Goal: Use online tool/utility: Utilize a website feature to perform a specific function

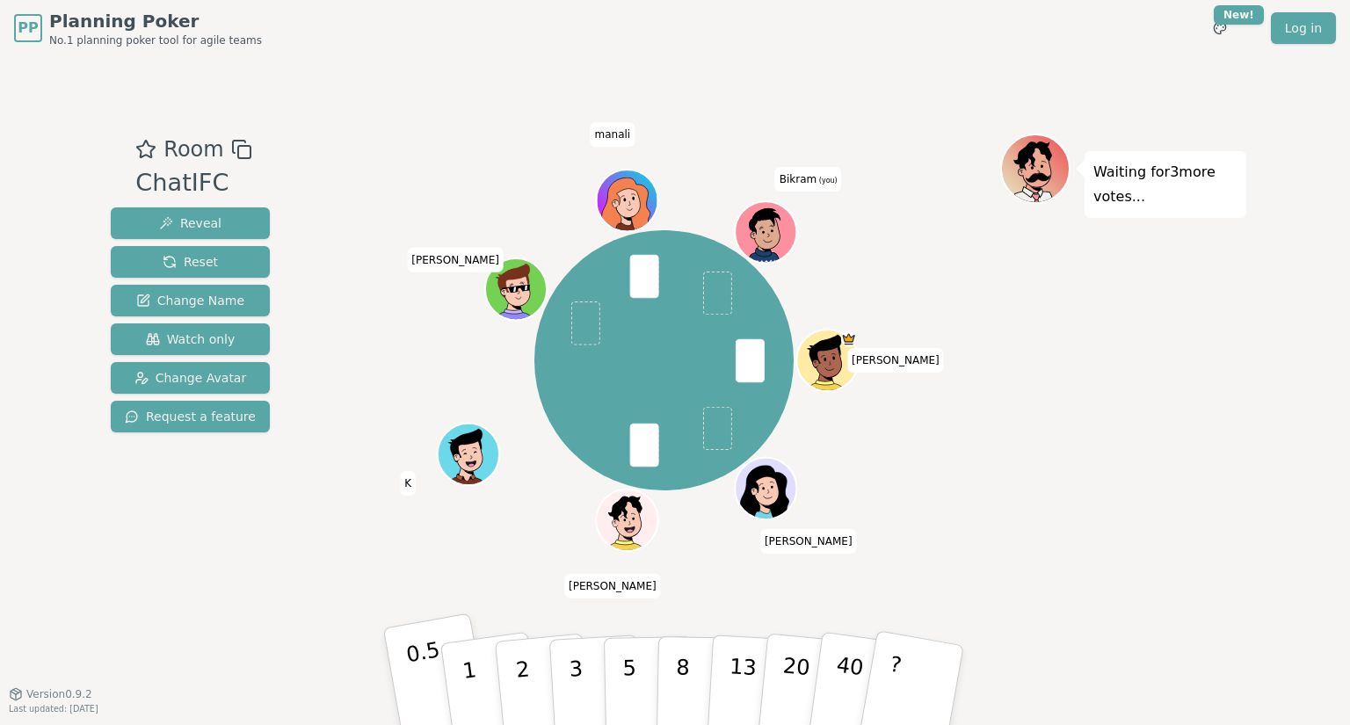
click at [422, 681] on p "0.5" at bounding box center [428, 686] width 49 height 99
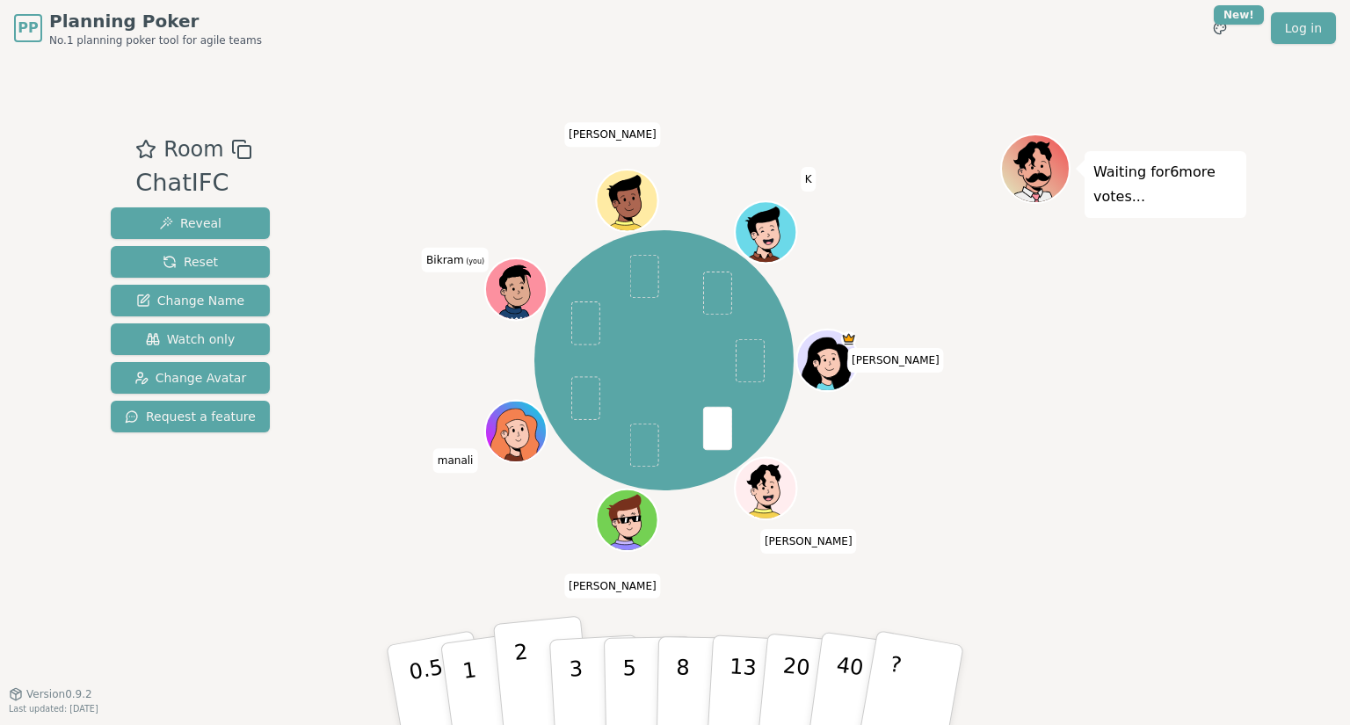
click at [529, 671] on button "2" at bounding box center [543, 686] width 100 height 140
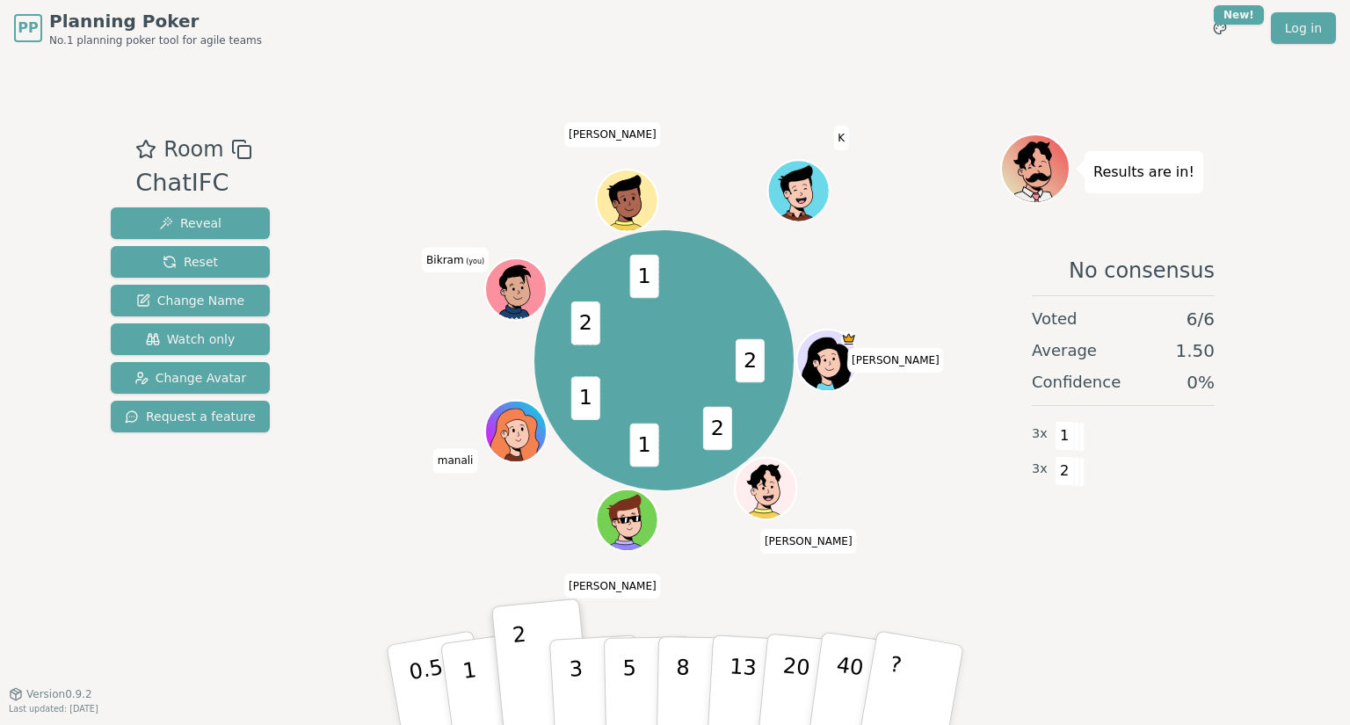
click at [958, 541] on div "2 2 1 1 2 1 komal Vignesh Sandy manali Bikram (you) Prakhar K" at bounding box center [664, 361] width 672 height 392
click at [468, 681] on p "1" at bounding box center [472, 688] width 26 height 96
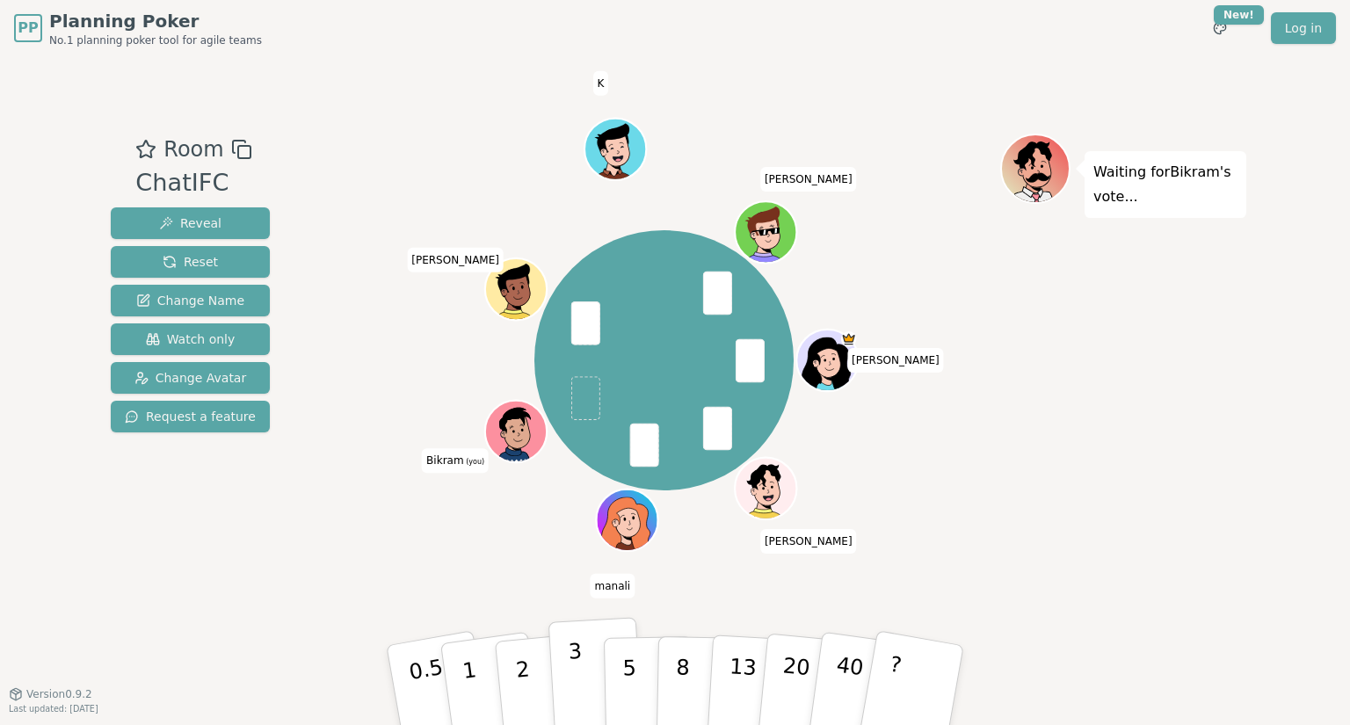
click at [576, 688] on p "3" at bounding box center [577, 687] width 19 height 96
click at [478, 664] on button "1" at bounding box center [490, 685] width 105 height 142
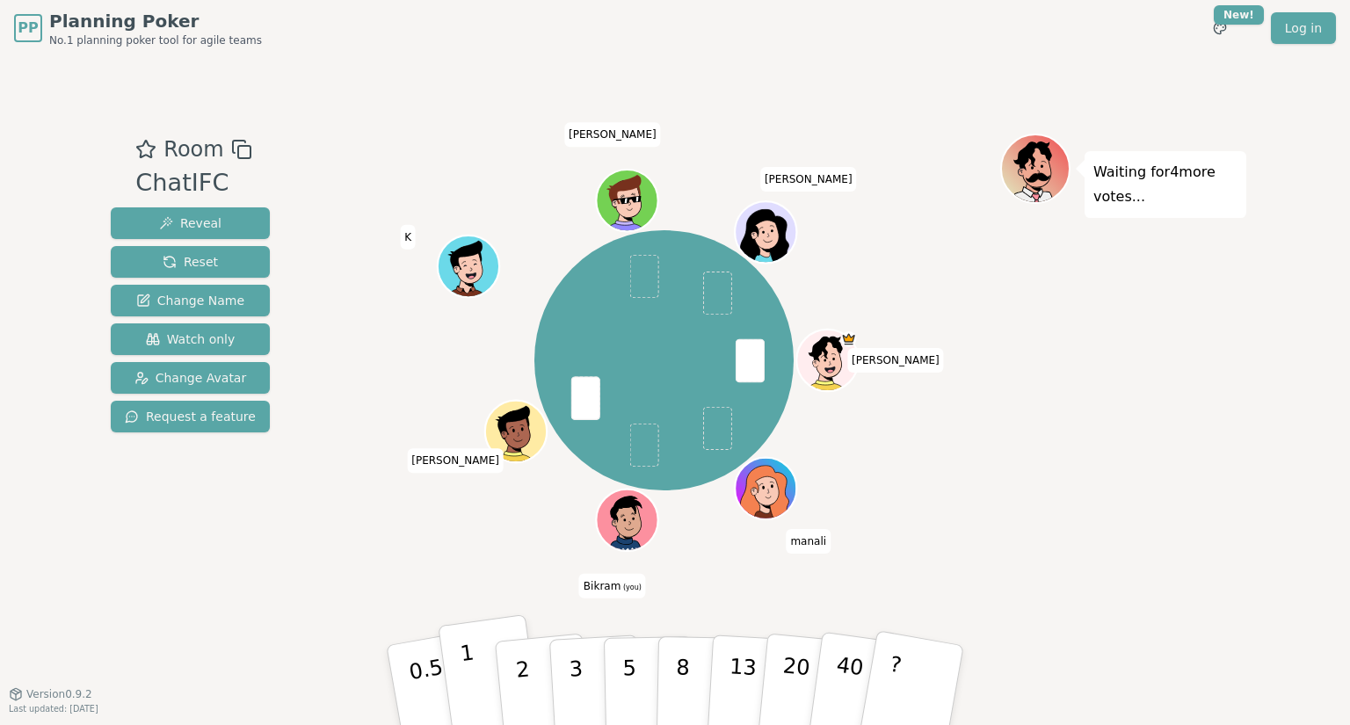
click at [487, 674] on button "1" at bounding box center [490, 685] width 105 height 142
click at [526, 675] on p "2" at bounding box center [524, 688] width 23 height 96
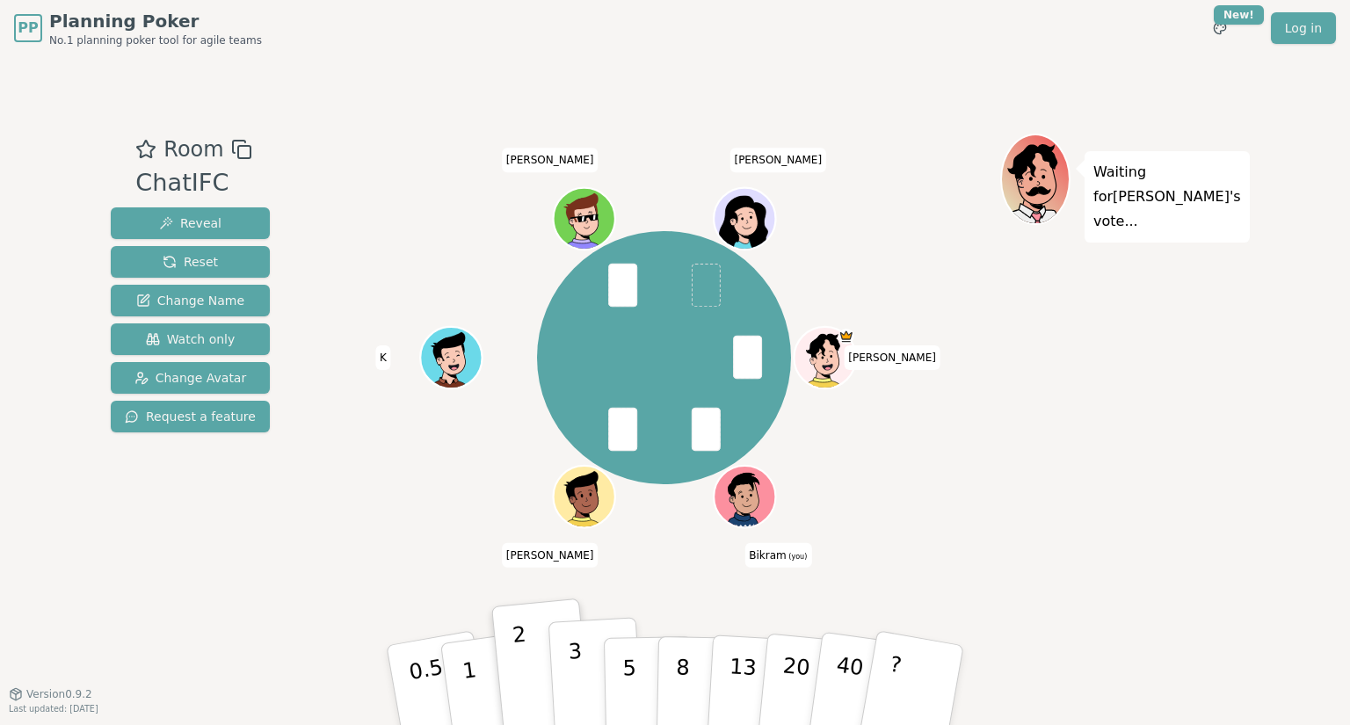
click at [573, 673] on p "3" at bounding box center [577, 687] width 19 height 96
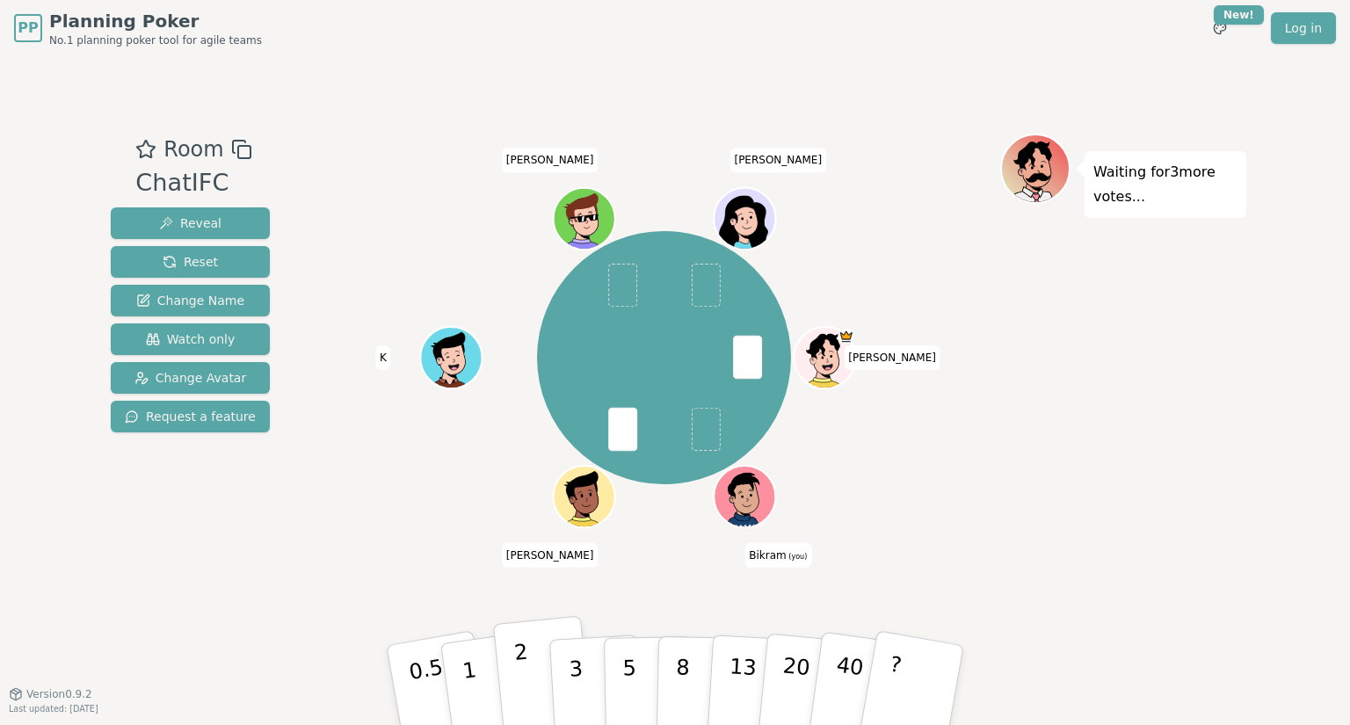
click at [533, 661] on button "2" at bounding box center [543, 686] width 100 height 140
